Goal: Information Seeking & Learning: Learn about a topic

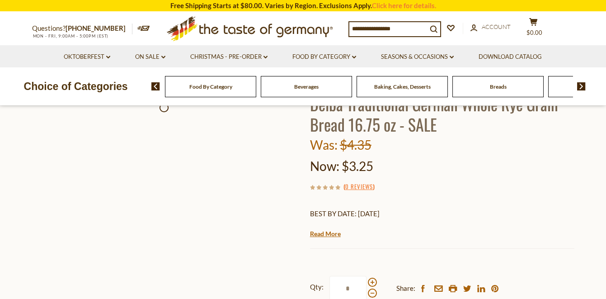
scroll to position [73, 0]
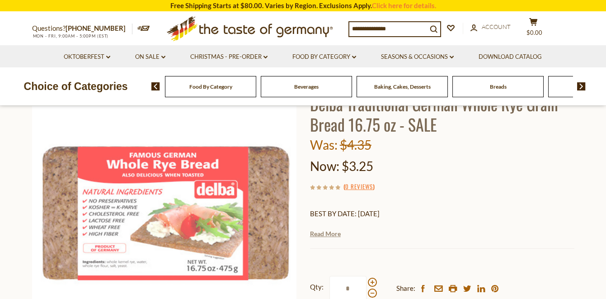
click at [319, 234] on link "Read More" at bounding box center [325, 233] width 31 height 9
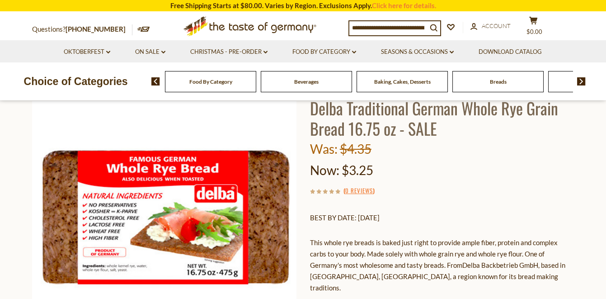
scroll to position [66, 0]
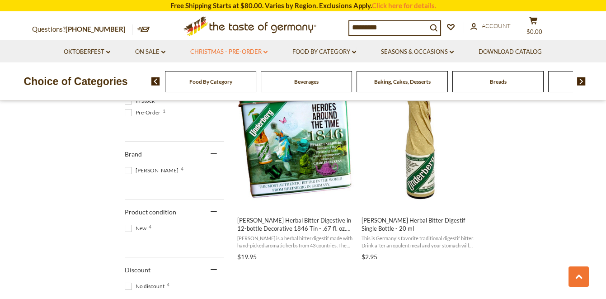
scroll to position [399, 0]
click at [162, 52] on icon at bounding box center [163, 52] width 4 height 3
click at [156, 90] on link "Best By Deals" at bounding box center [151, 91] width 42 height 8
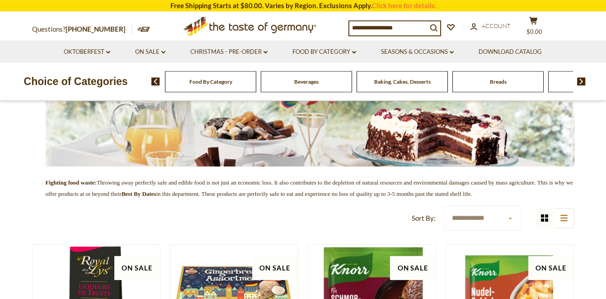
scroll to position [187, 0]
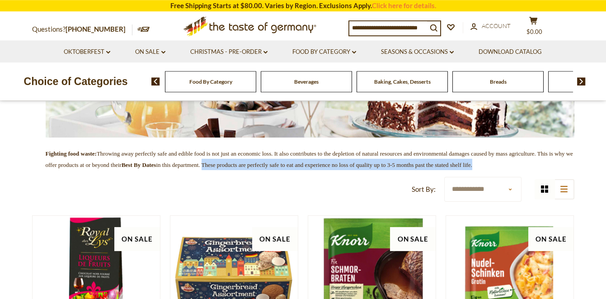
drag, startPoint x: 410, startPoint y: 164, endPoint x: 274, endPoint y: 174, distance: 136.5
click at [274, 170] on p "Fighting food waste: Throwing away perfectly safe and edible food is not just a…" at bounding box center [303, 158] width 542 height 23
copy span "These products are perfectly safe to eat and experience no loss of quality up t…"
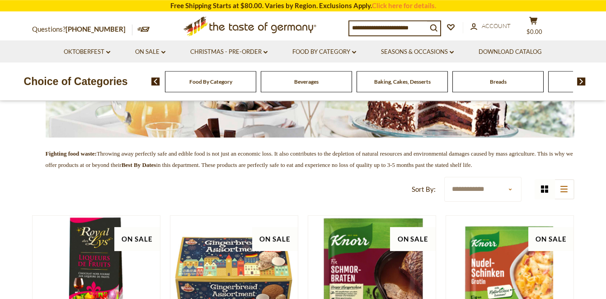
click at [398, 29] on input at bounding box center [388, 27] width 78 height 13
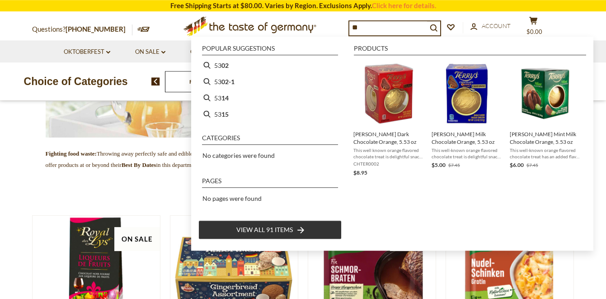
type input "*"
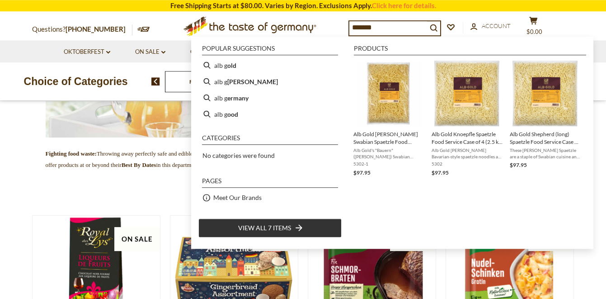
type input "********"
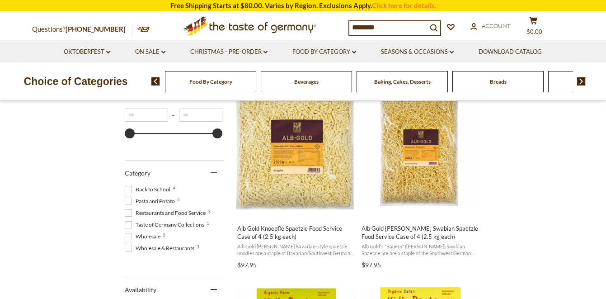
scroll to position [193, 0]
